Goal: Find specific page/section: Find specific page/section

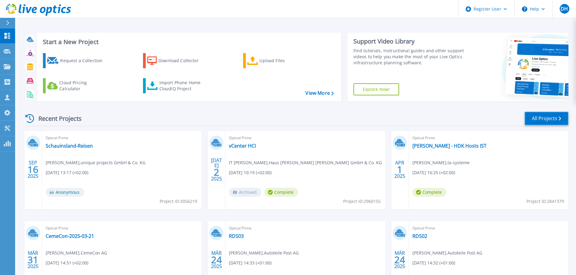
click at [552, 118] on link "All Projects" at bounding box center [547, 119] width 44 height 14
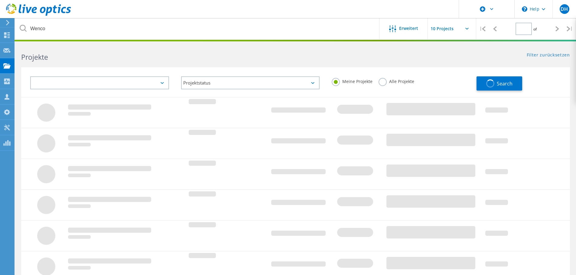
type input "1"
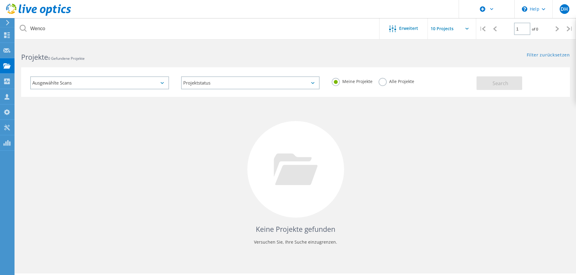
click at [383, 79] on label "Alle Projekte" at bounding box center [397, 81] width 36 height 6
click at [0, 0] on input "Alle Projekte" at bounding box center [0, 0] width 0 height 0
click at [492, 83] on button "Search" at bounding box center [500, 84] width 46 height 14
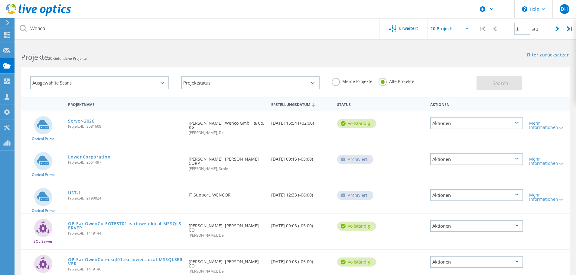
click at [86, 121] on link "Server-2026" at bounding box center [81, 121] width 27 height 4
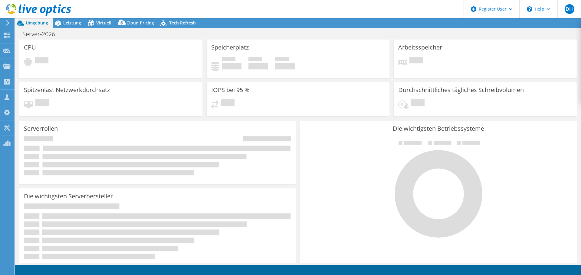
select select "USD"
